Goal: Book appointment/travel/reservation

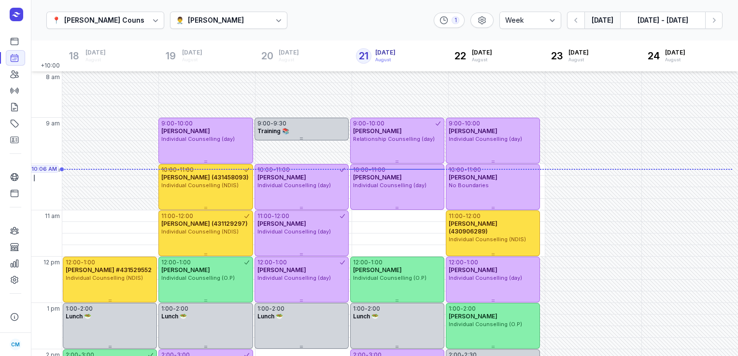
select select "week"
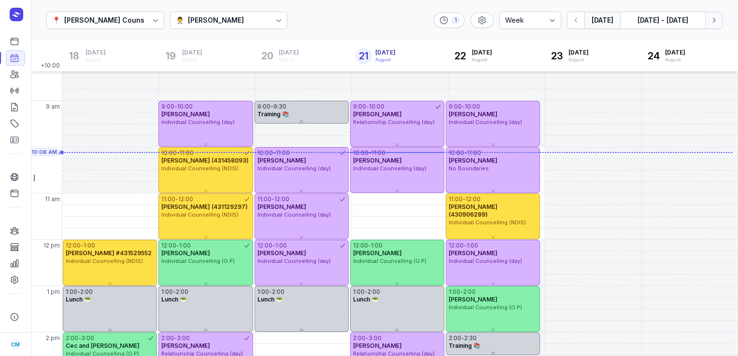
click at [716, 14] on button "Next week" at bounding box center [713, 20] width 17 height 17
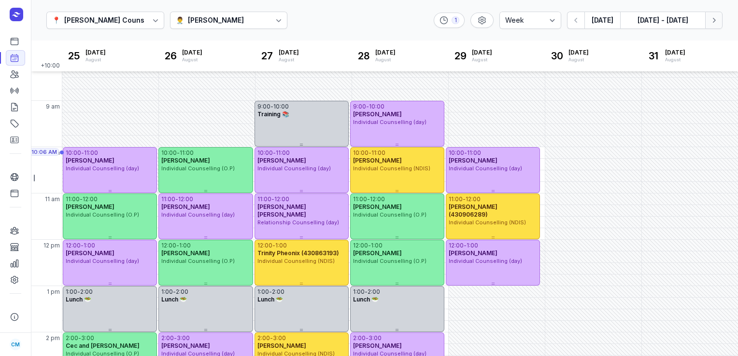
click at [720, 19] on button "Next week" at bounding box center [713, 20] width 17 height 17
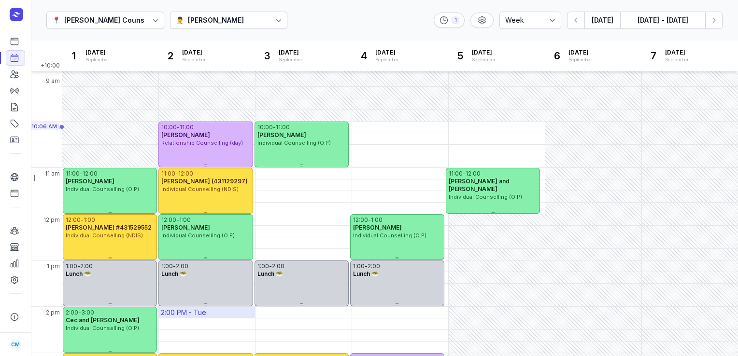
scroll to position [42, 0]
click at [714, 29] on div "📍 [PERSON_NAME] Counselling 👨‍⚕️ [PERSON_NAME] 1 Day 3 days Work week Week [DAT…" at bounding box center [384, 20] width 707 height 41
click at [715, 25] on icon "button" at bounding box center [714, 20] width 10 height 10
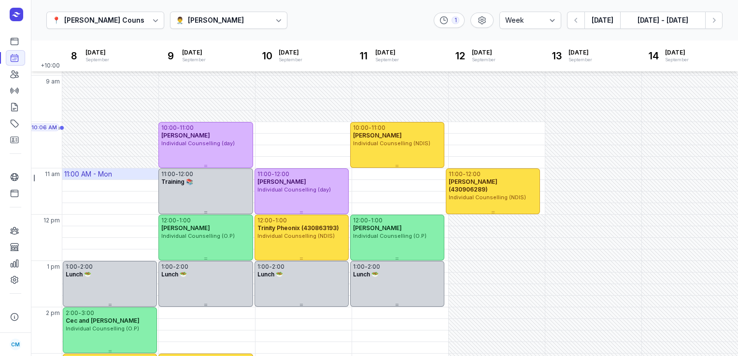
click at [81, 171] on div "11:00 AM - Mon" at bounding box center [88, 174] width 48 height 10
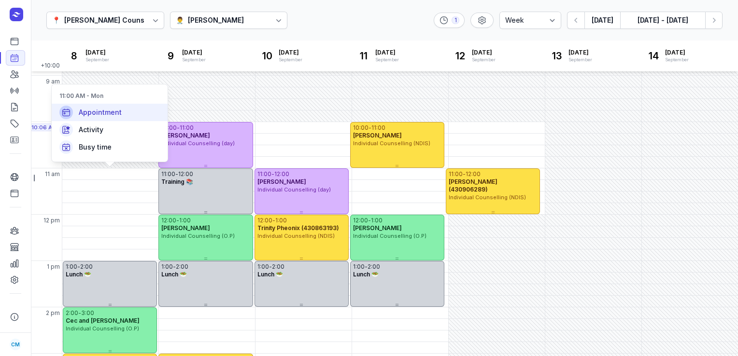
click at [92, 113] on span "Appointment" at bounding box center [100, 113] width 43 height 10
select select
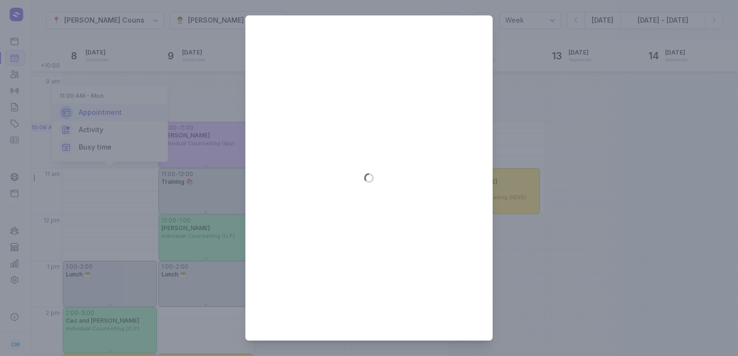
type input "[DATE]"
select select "11:00"
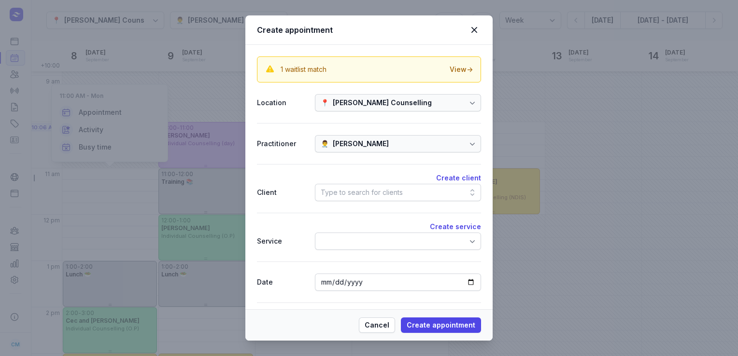
click at [411, 184] on div "Type to search for clients" at bounding box center [398, 192] width 166 height 17
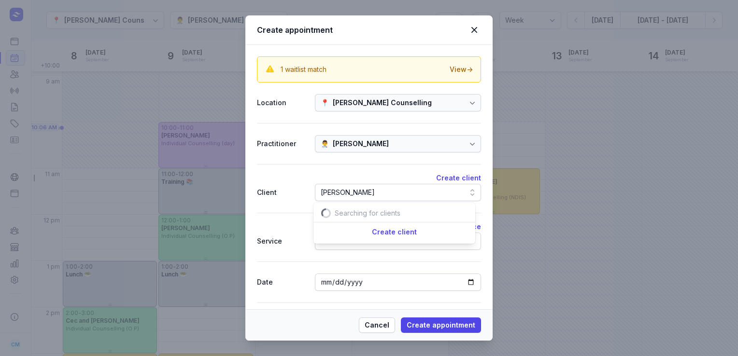
scroll to position [0, 15]
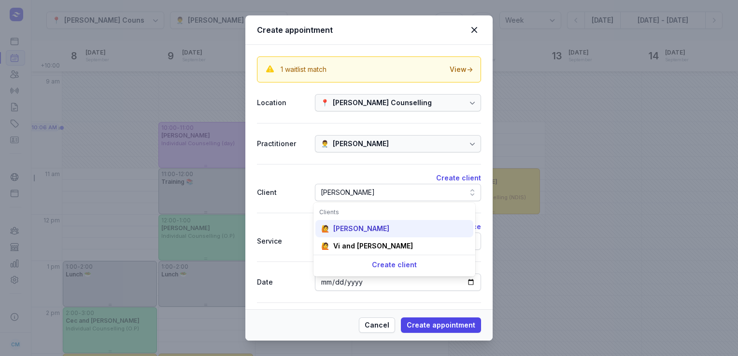
type input "[PERSON_NAME]"
click at [373, 228] on div "[PERSON_NAME]" at bounding box center [361, 229] width 56 height 10
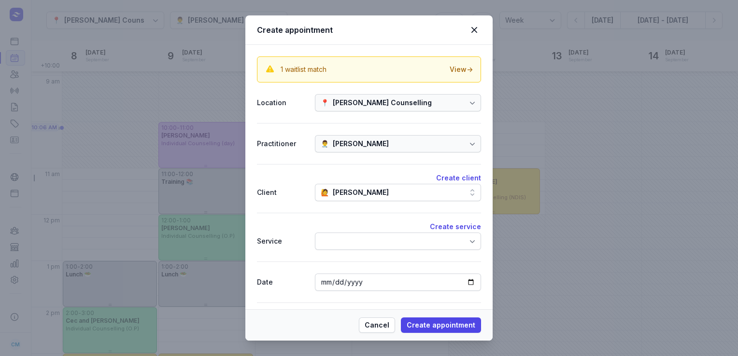
click at [374, 237] on div at bounding box center [398, 241] width 166 height 17
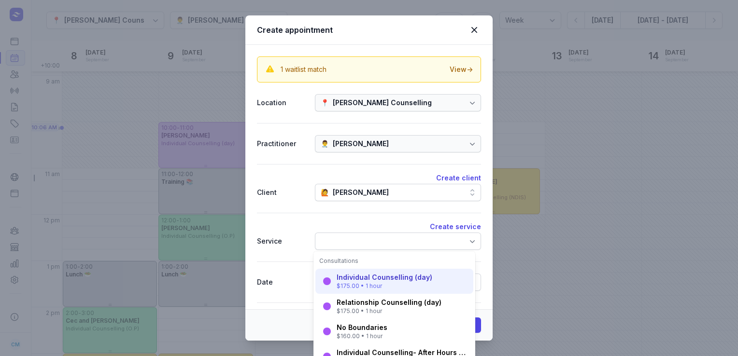
click at [373, 277] on div "Individual Counselling (day)" at bounding box center [385, 278] width 96 height 10
select select "12:00"
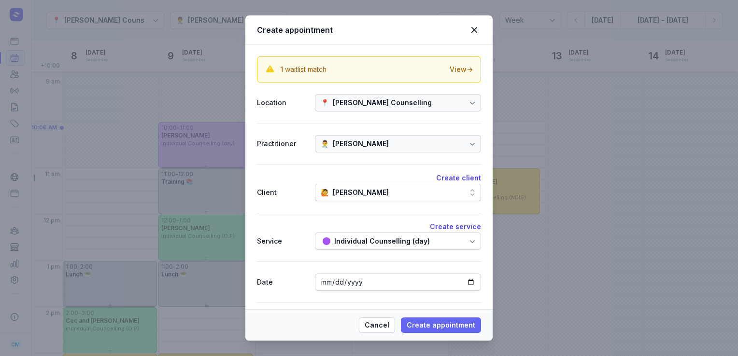
click at [438, 329] on span "Create appointment" at bounding box center [441, 326] width 69 height 12
select select
